Goal: Book appointment/travel/reservation

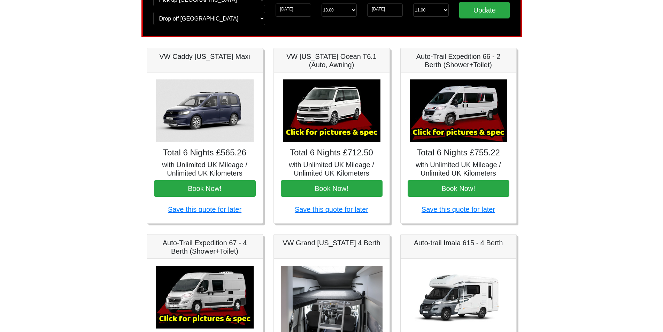
scroll to position [15, 0]
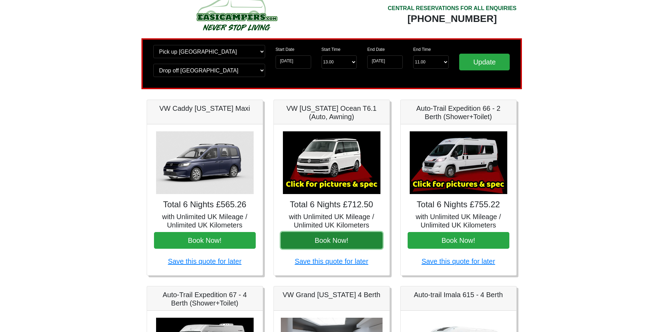
click at [335, 242] on button "Book Now!" at bounding box center [332, 240] width 102 height 17
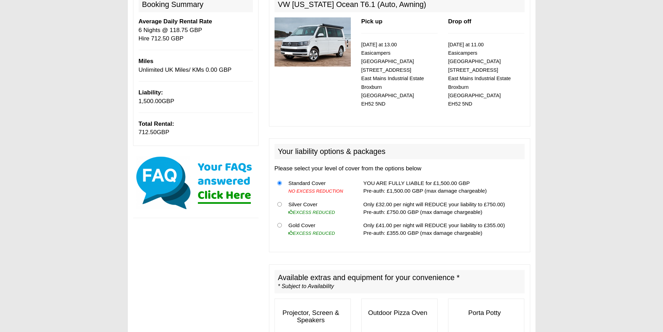
scroll to position [104, 0]
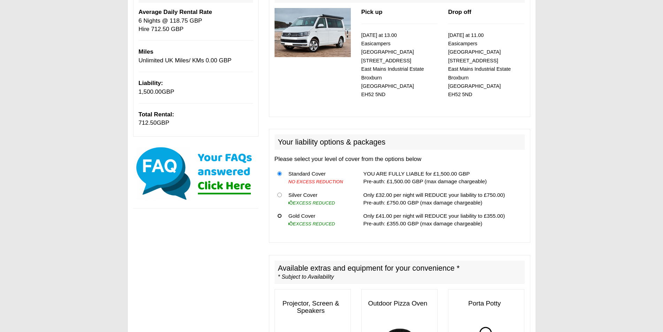
click at [279, 213] on input "radio" at bounding box center [279, 215] width 5 height 5
radio input "true"
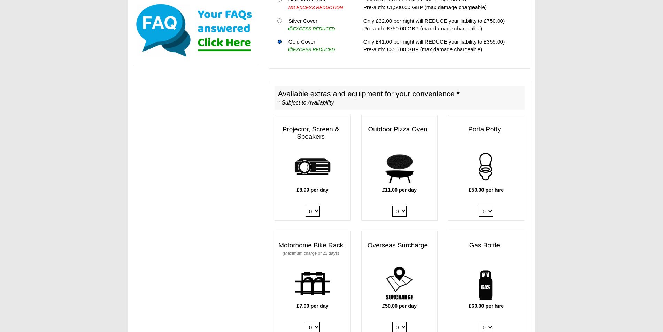
scroll to position [418, 0]
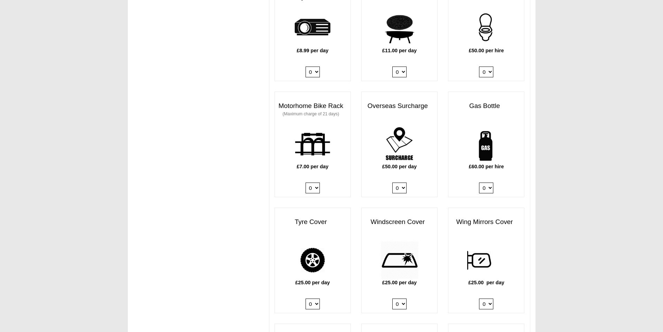
click at [489, 183] on select "0 1" at bounding box center [486, 187] width 14 height 11
select select "Gas Bottle x QTY 1 @ 60.00 GBP per hire."
click at [479, 182] on select "0 1" at bounding box center [486, 187] width 14 height 11
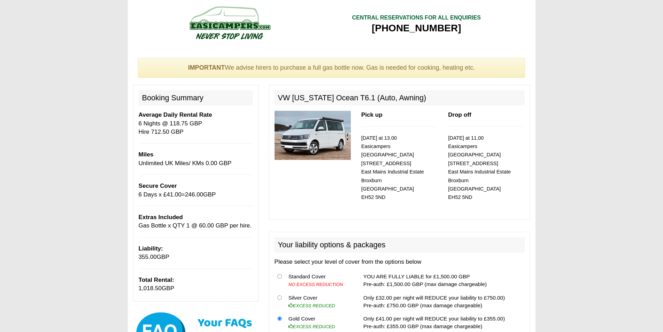
scroll to position [0, 0]
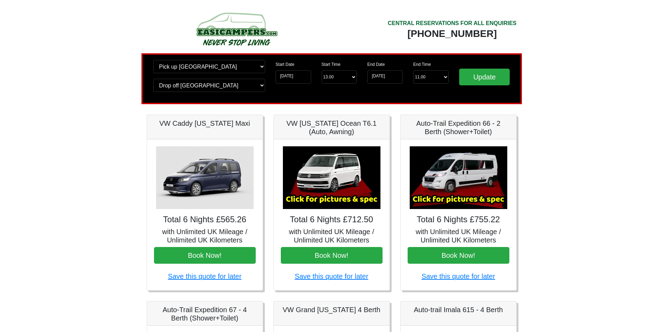
scroll to position [15, 0]
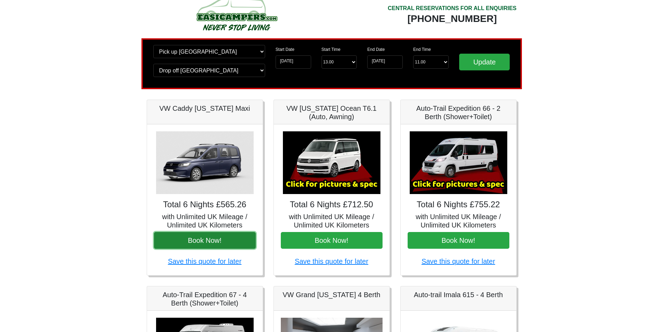
drag, startPoint x: 220, startPoint y: 239, endPoint x: 209, endPoint y: 243, distance: 11.7
click at [209, 243] on button "Book Now!" at bounding box center [205, 240] width 102 height 17
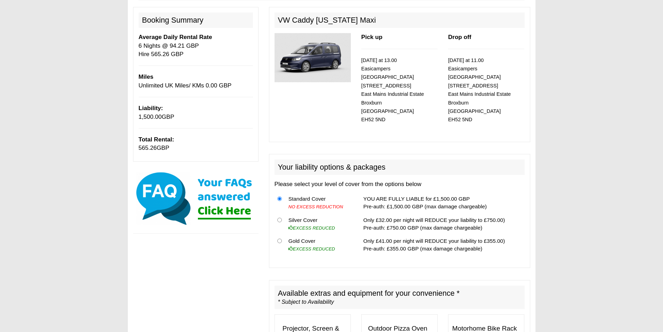
scroll to position [104, 0]
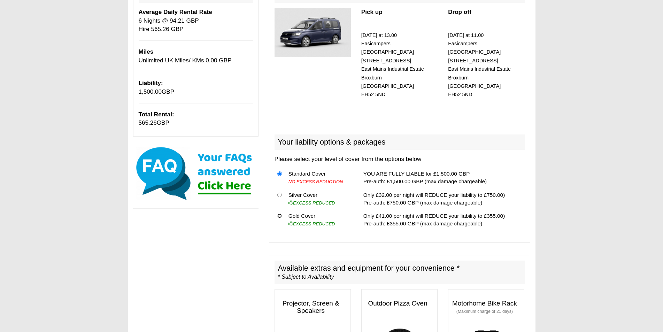
click at [280, 213] on input "radio" at bounding box center [279, 215] width 5 height 5
radio input "true"
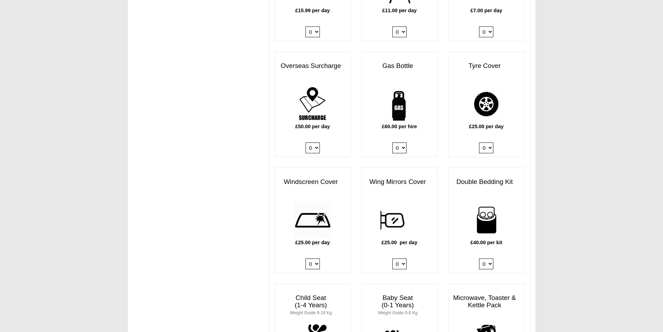
scroll to position [461, 0]
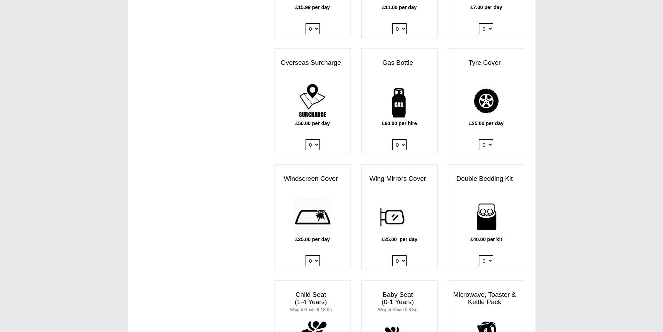
click at [405, 139] on select "0 1" at bounding box center [399, 144] width 14 height 11
select select "Gas Bottle x QTY 1 @ 60.00 GBP per hire."
click at [392, 139] on select "0 1" at bounding box center [399, 144] width 14 height 11
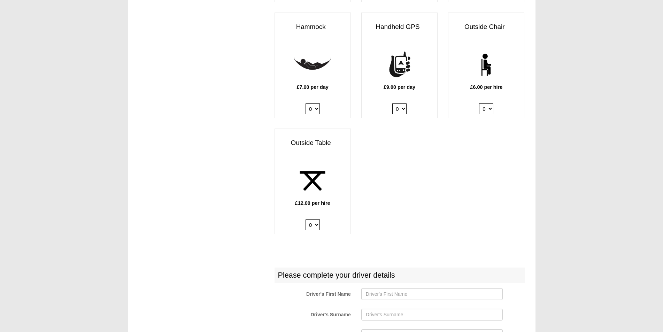
scroll to position [954, 0]
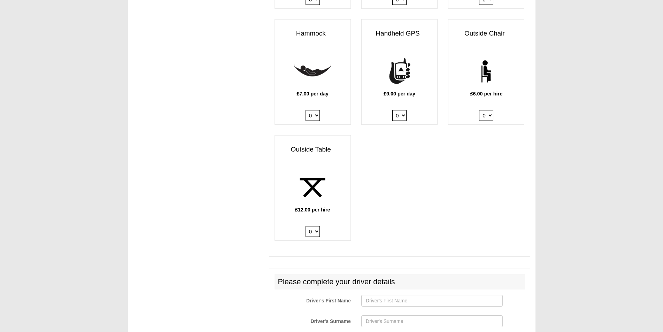
click at [483, 111] on select "0 1 2 3 4 5 6" at bounding box center [486, 115] width 14 height 11
select select "Outside Chair x QTY 2 @ 6.00 GBP per hire."
click at [479, 110] on select "0 1 2 3 4 5 6" at bounding box center [486, 115] width 14 height 11
click at [317, 229] on select "0 1 2" at bounding box center [312, 231] width 14 height 11
select select "Outside Table x QTY 1 @ 12.00 GBP per hire."
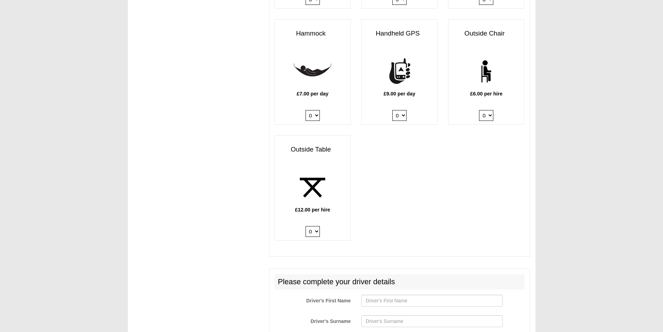
click at [305, 226] on select "0 1 2" at bounding box center [312, 231] width 14 height 11
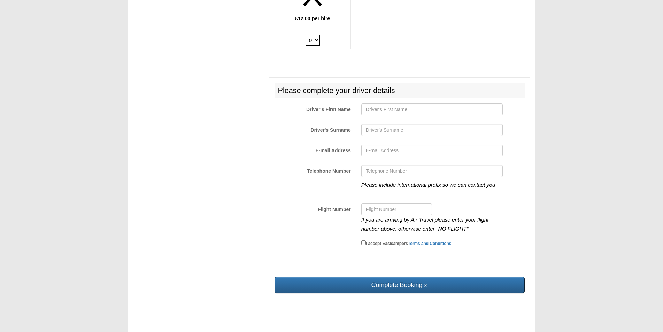
scroll to position [5, 0]
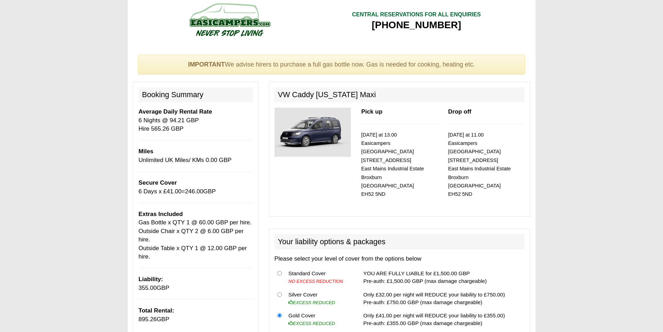
click at [304, 132] on img at bounding box center [312, 132] width 76 height 49
